Goal: Task Accomplishment & Management: Use online tool/utility

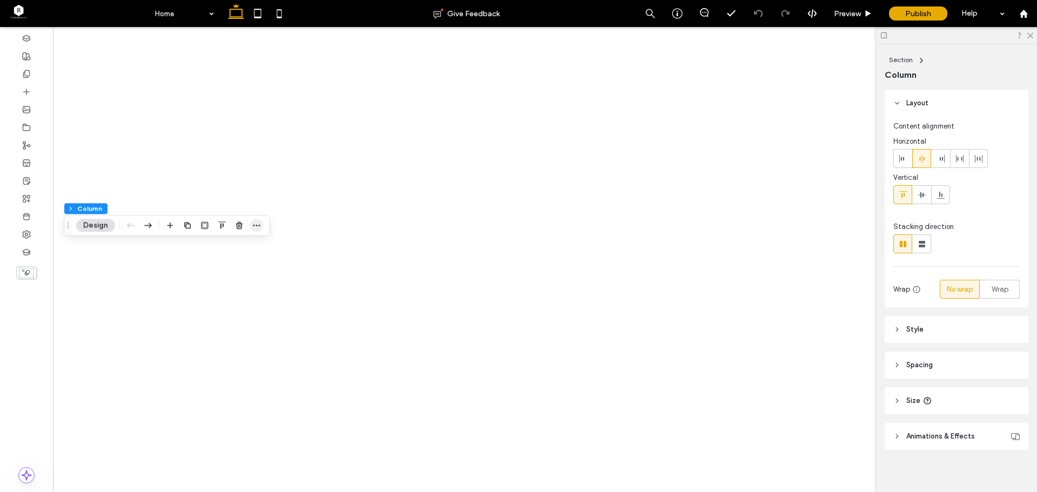
click at [258, 227] on icon "button" at bounding box center [256, 225] width 9 height 9
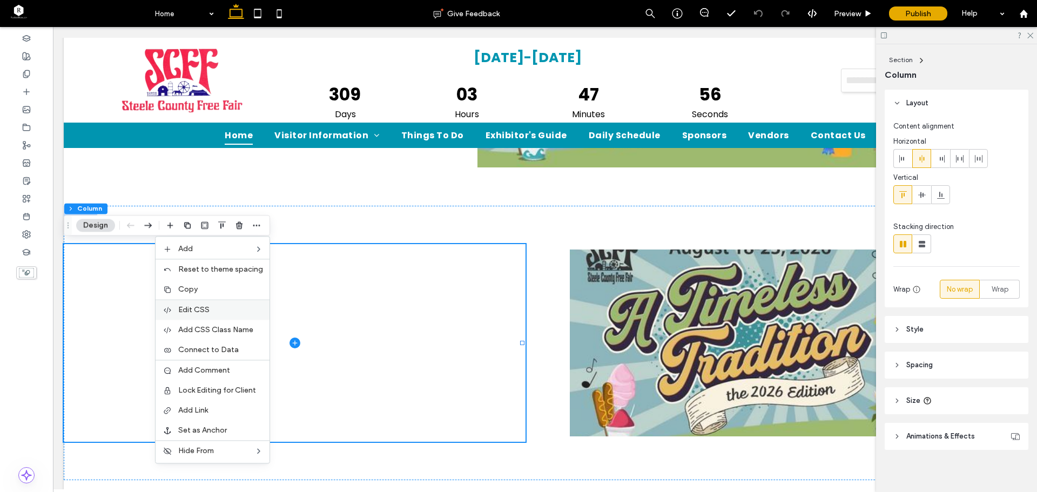
click at [219, 309] on label "Edit CSS" at bounding box center [220, 309] width 85 height 9
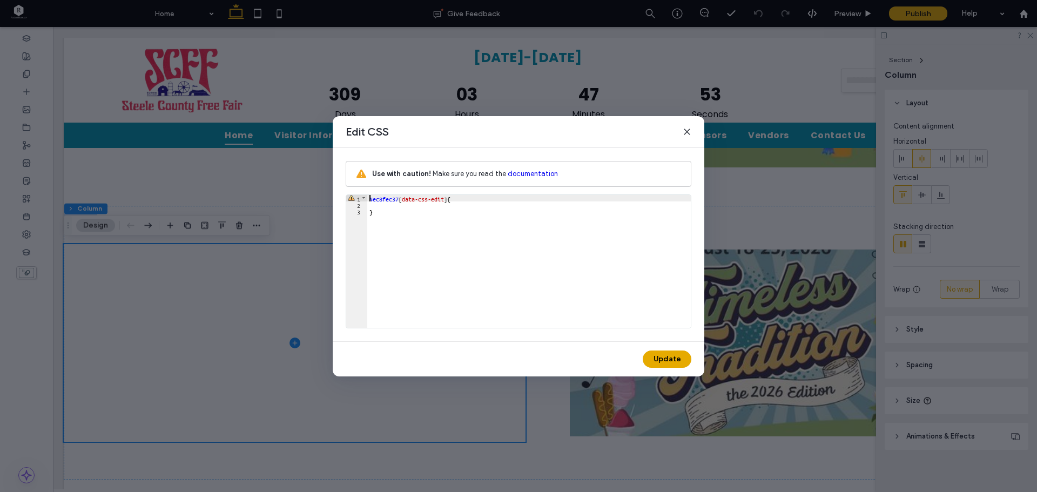
click at [381, 207] on div "#ec8fec37 [ data-css-edit ] { }" at bounding box center [529, 268] width 324 height 146
click at [694, 129] on div "Edit CSS" at bounding box center [519, 132] width 372 height 32
click at [685, 131] on icon at bounding box center [687, 131] width 9 height 9
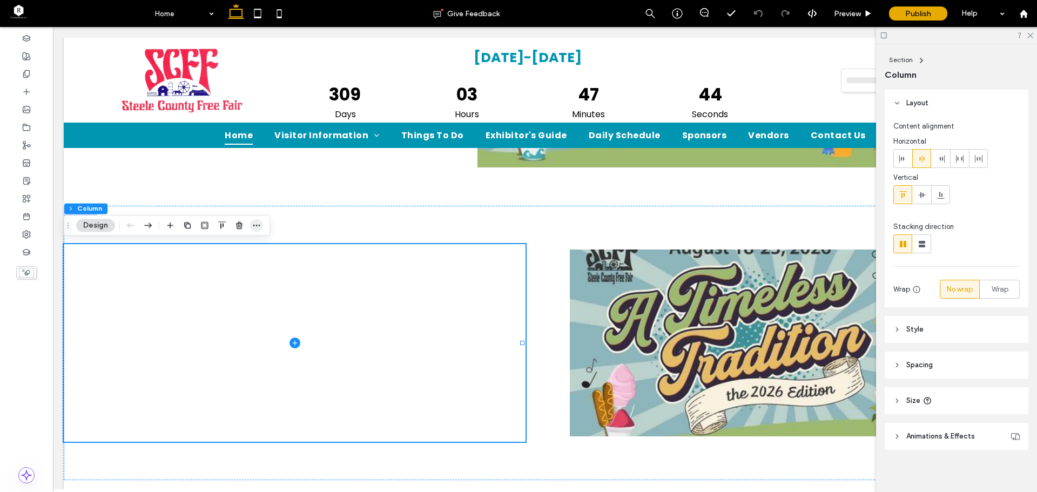
click at [255, 226] on icon "button" at bounding box center [256, 225] width 9 height 9
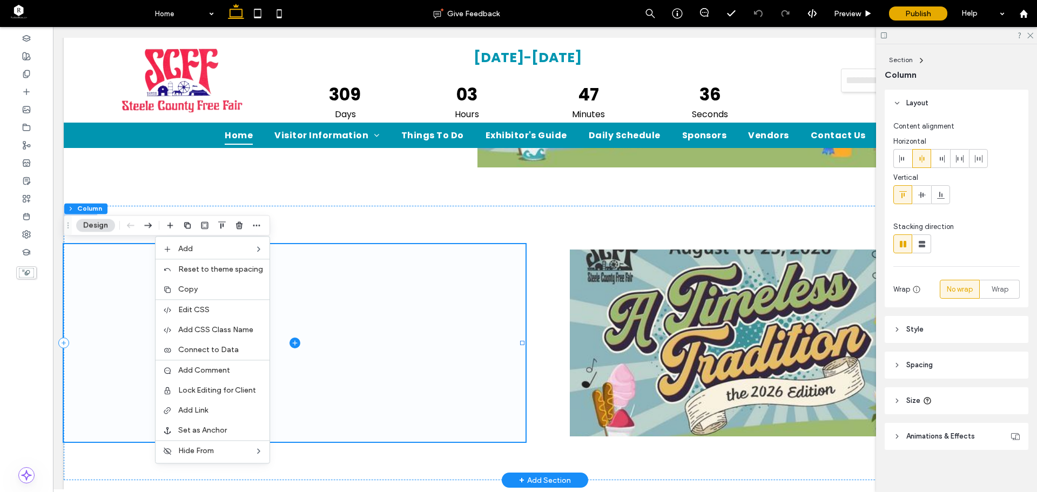
click at [366, 375] on span at bounding box center [295, 343] width 462 height 198
click at [22, 97] on div at bounding box center [26, 92] width 53 height 18
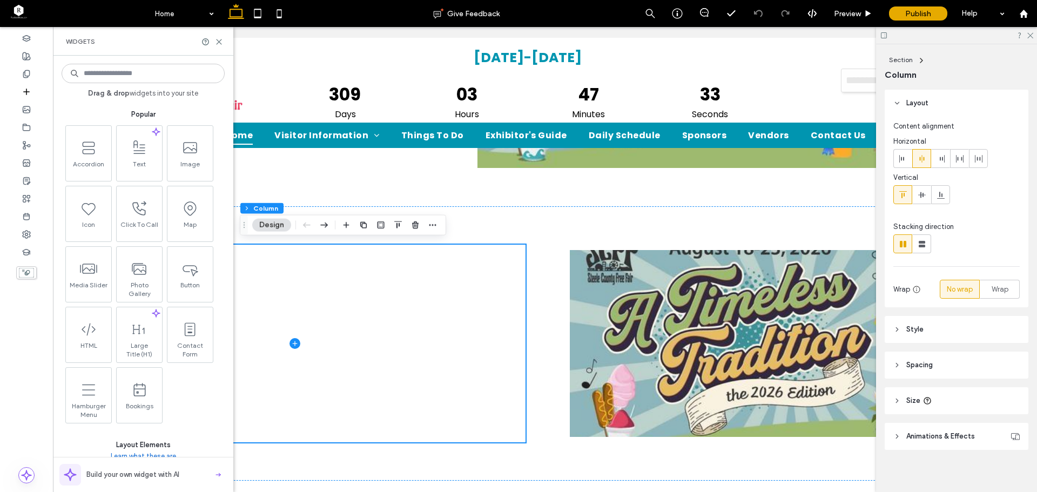
scroll to position [270, 0]
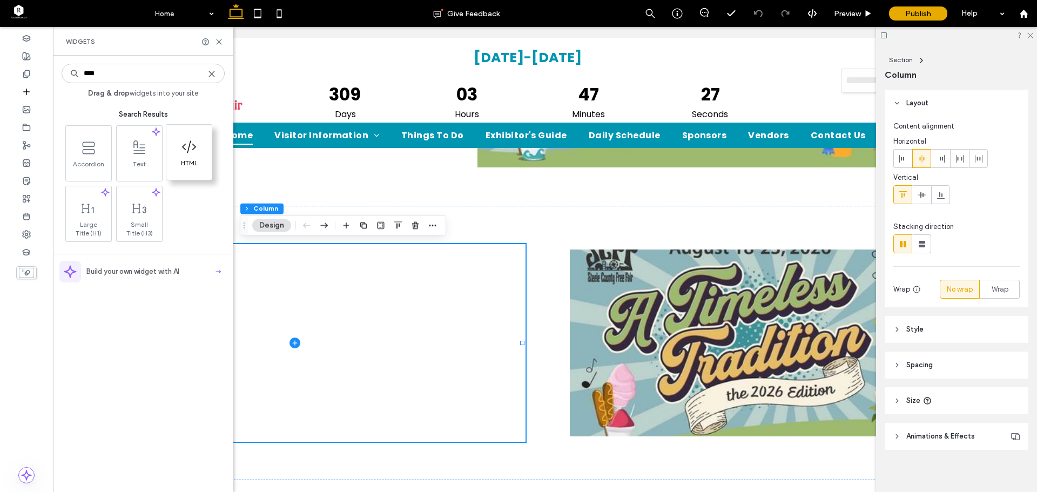
type input "****"
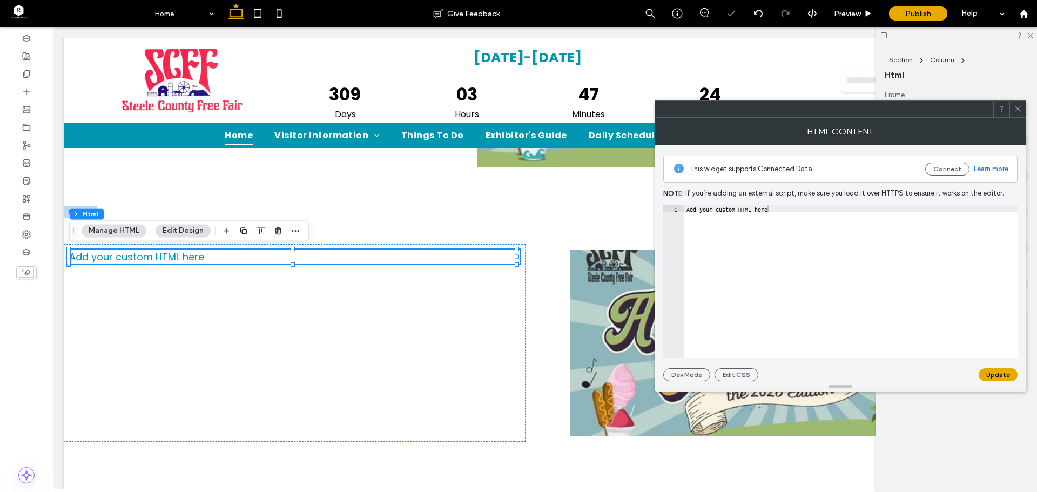
click at [190, 234] on button "Edit Design" at bounding box center [183, 230] width 55 height 13
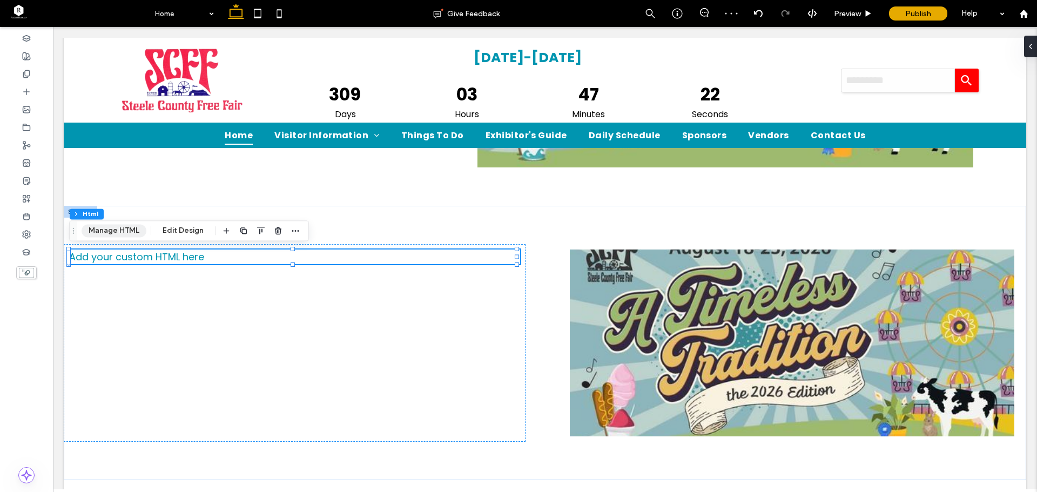
click at [113, 232] on button "Manage HTML" at bounding box center [114, 230] width 65 height 13
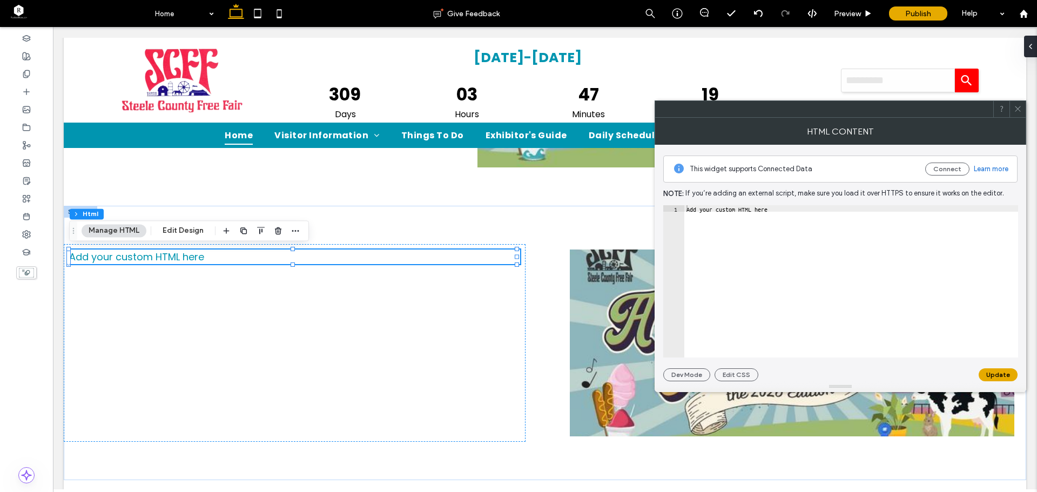
click at [787, 211] on div "Add your custom HTML here" at bounding box center [851, 287] width 334 height 165
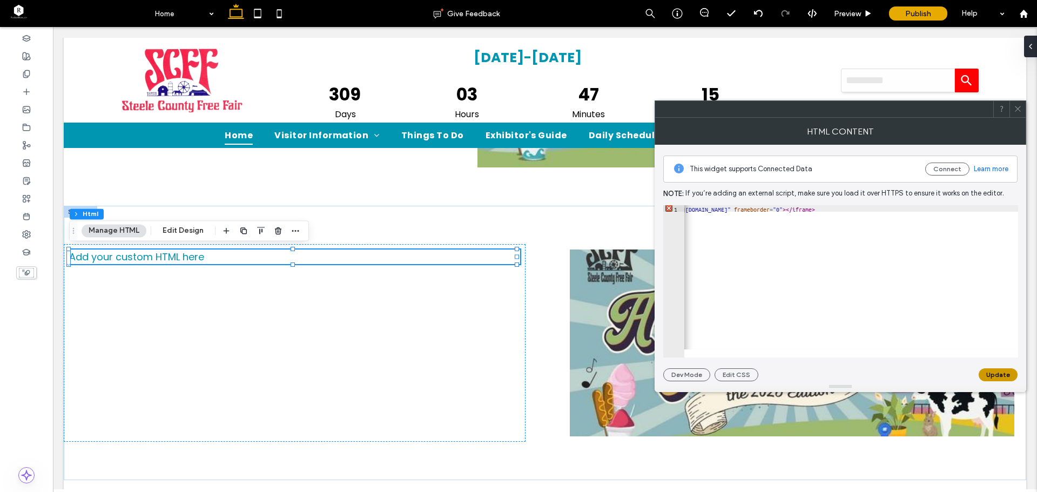
click at [994, 370] on button "Update" at bounding box center [998, 374] width 39 height 13
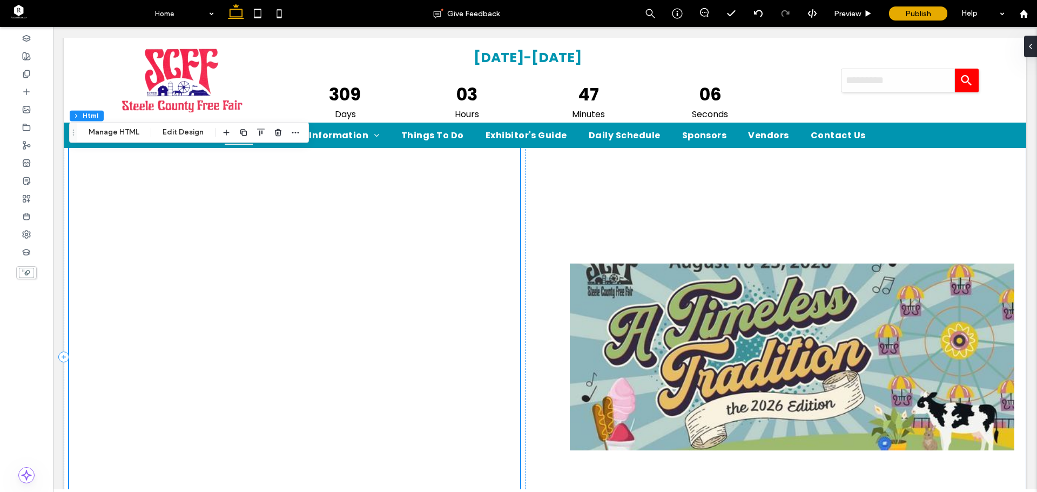
scroll to position [368, 0]
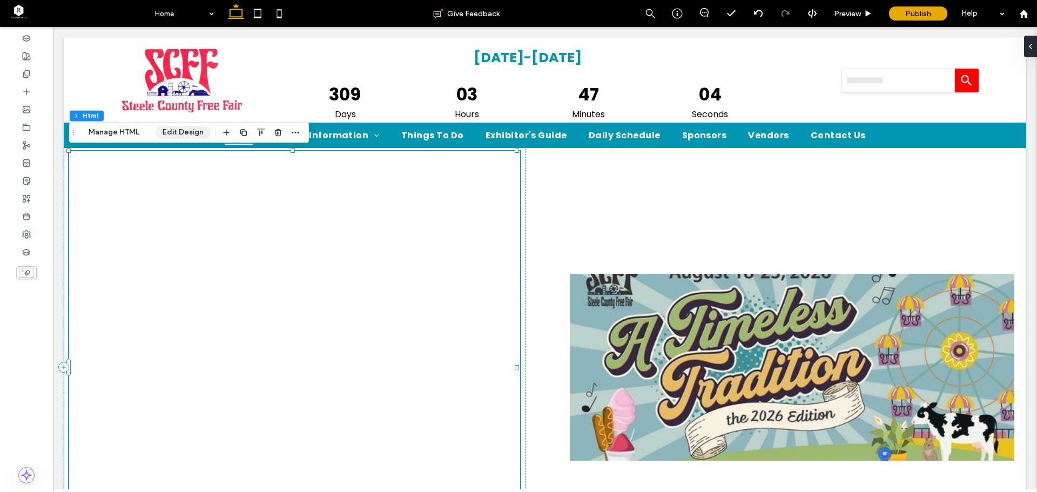
click at [169, 133] on button "Edit Design" at bounding box center [183, 132] width 55 height 13
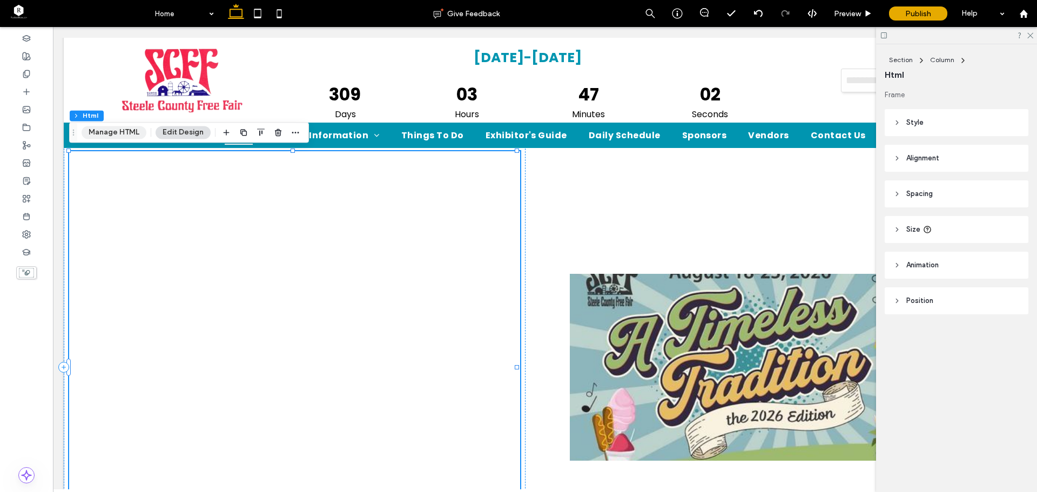
click at [121, 134] on button "Manage HTML" at bounding box center [114, 132] width 65 height 13
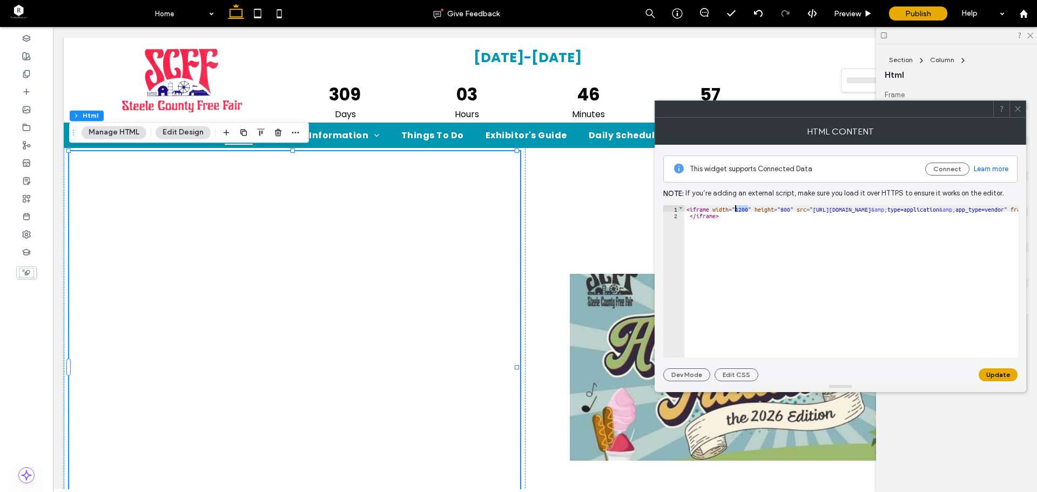
drag, startPoint x: 748, startPoint y: 211, endPoint x: 735, endPoint y: 211, distance: 13.0
click at [735, 211] on div "< iframe width = "1200" height = "800" src = "[URL][DOMAIN_NAME] &amp; type=app…" at bounding box center [921, 287] width 474 height 165
type textarea "**"
click at [1000, 371] on button "Update" at bounding box center [998, 374] width 39 height 13
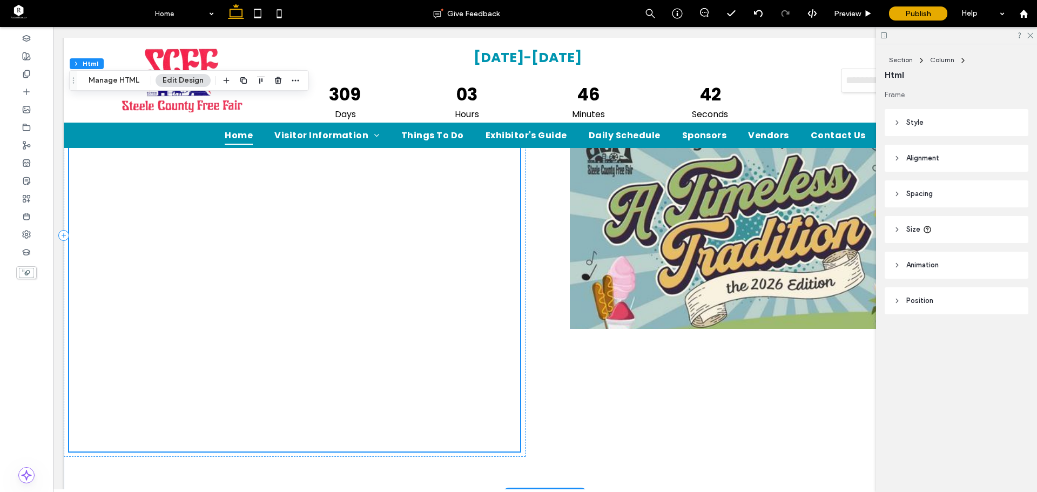
scroll to position [486, 0]
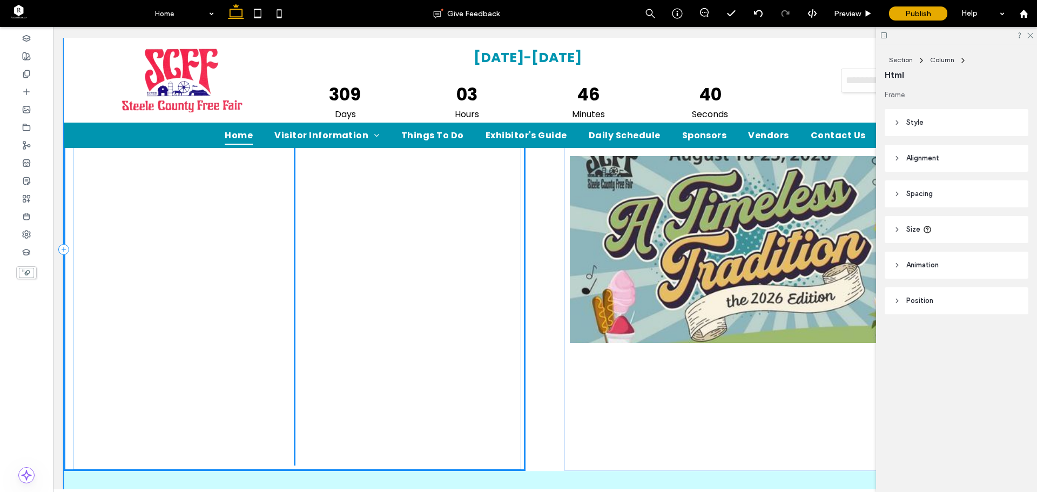
drag, startPoint x: 499, startPoint y: 252, endPoint x: 503, endPoint y: 257, distance: 6.5
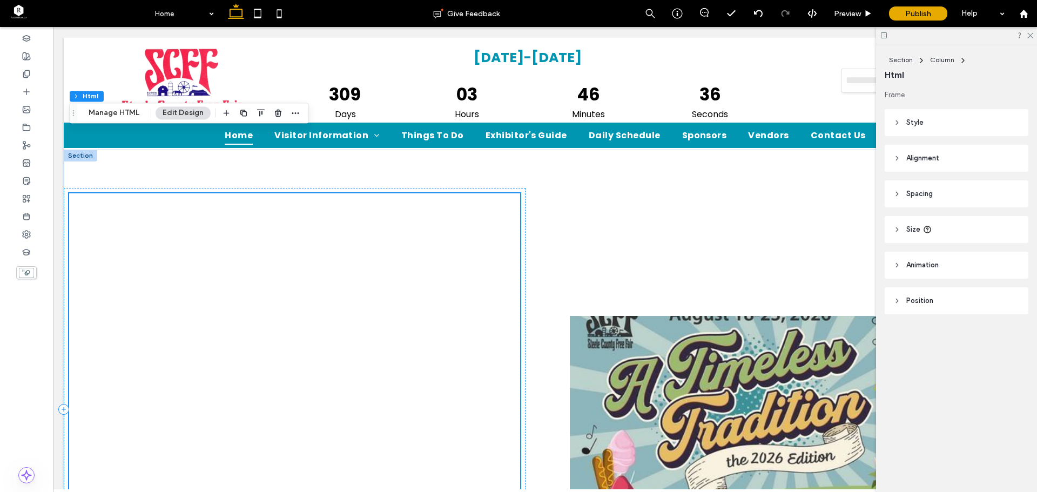
scroll to position [324, 0]
